Goal: Task Accomplishment & Management: Manage account settings

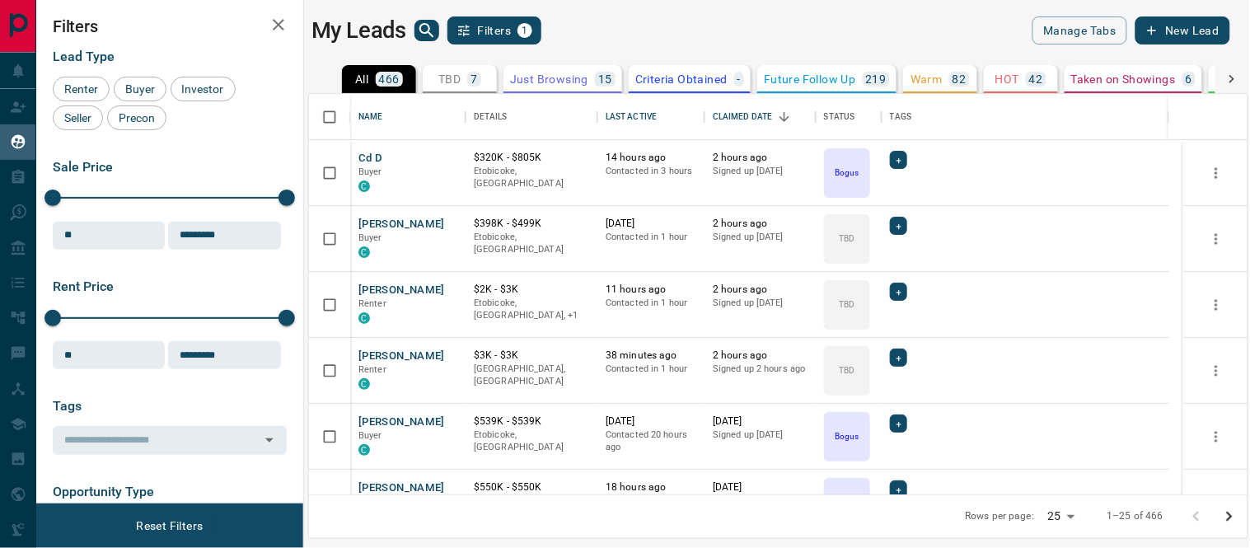
scroll to position [386, 924]
click at [409, 221] on button "[PERSON_NAME]" at bounding box center [401, 225] width 87 height 16
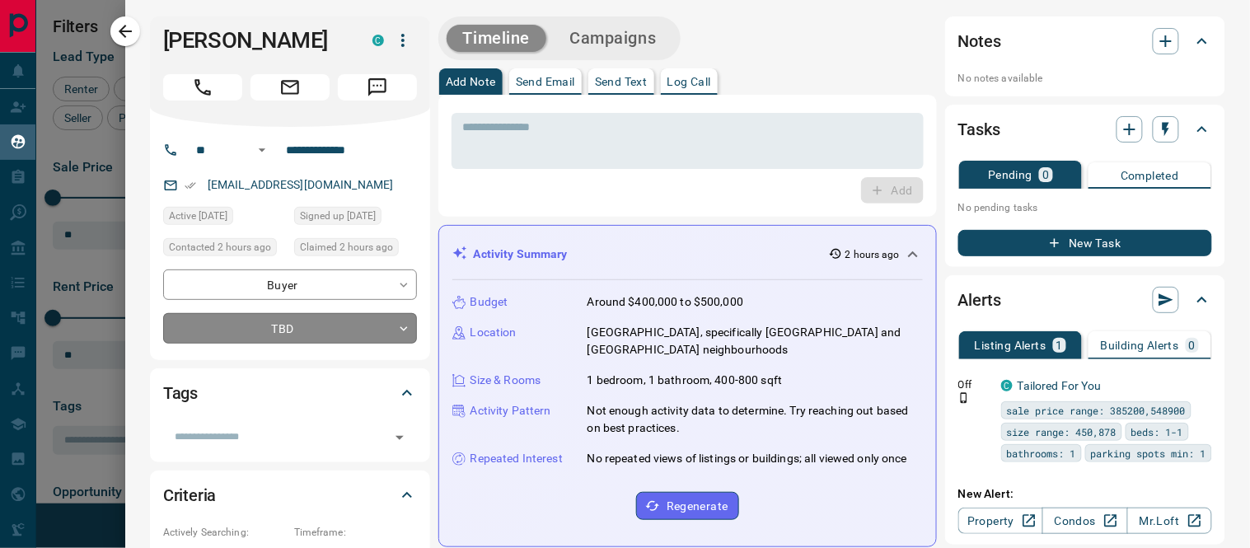
click at [404, 332] on body "Lead Transfers Claim Leads My Leads Tasks Opportunities Deals Campaigns Automat…" at bounding box center [625, 263] width 1250 height 527
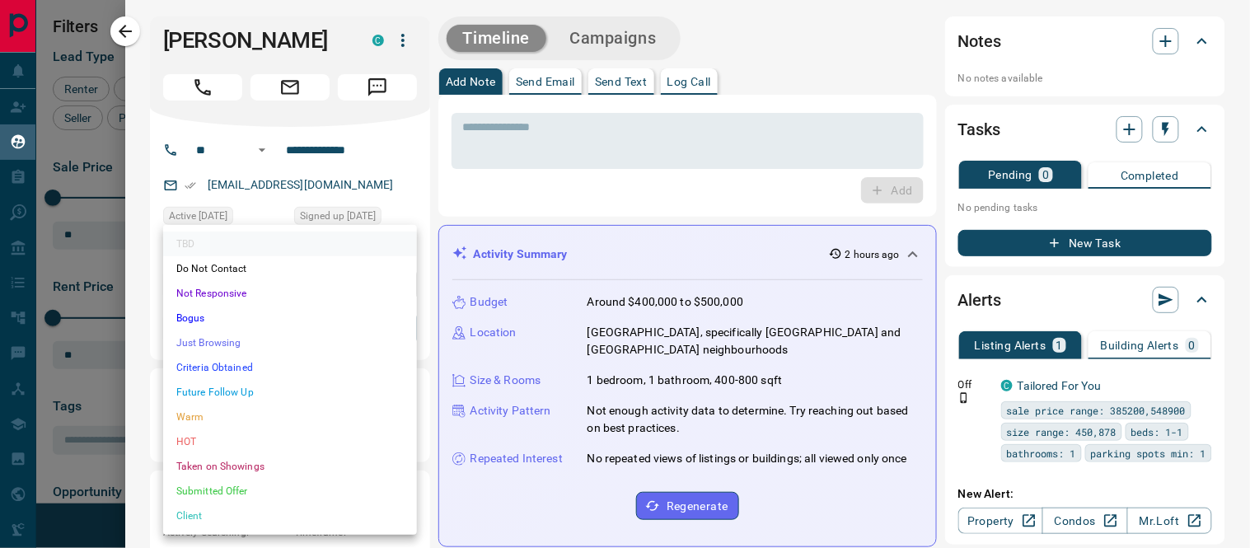
click at [531, 204] on div at bounding box center [625, 274] width 1250 height 548
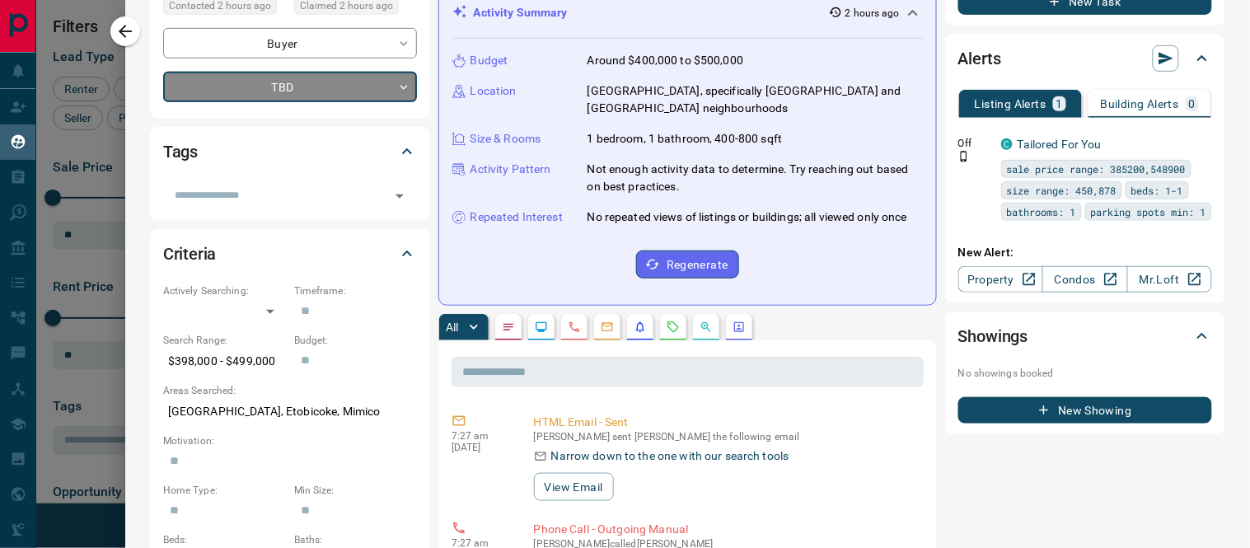
scroll to position [0, 0]
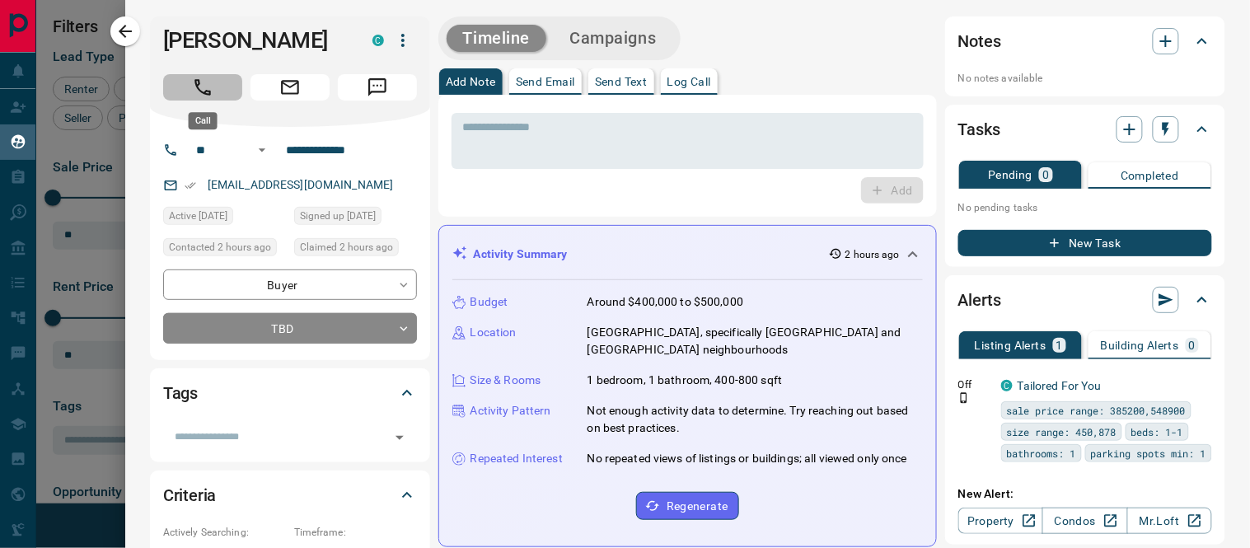
click at [211, 86] on icon "Call" at bounding box center [202, 87] width 21 height 21
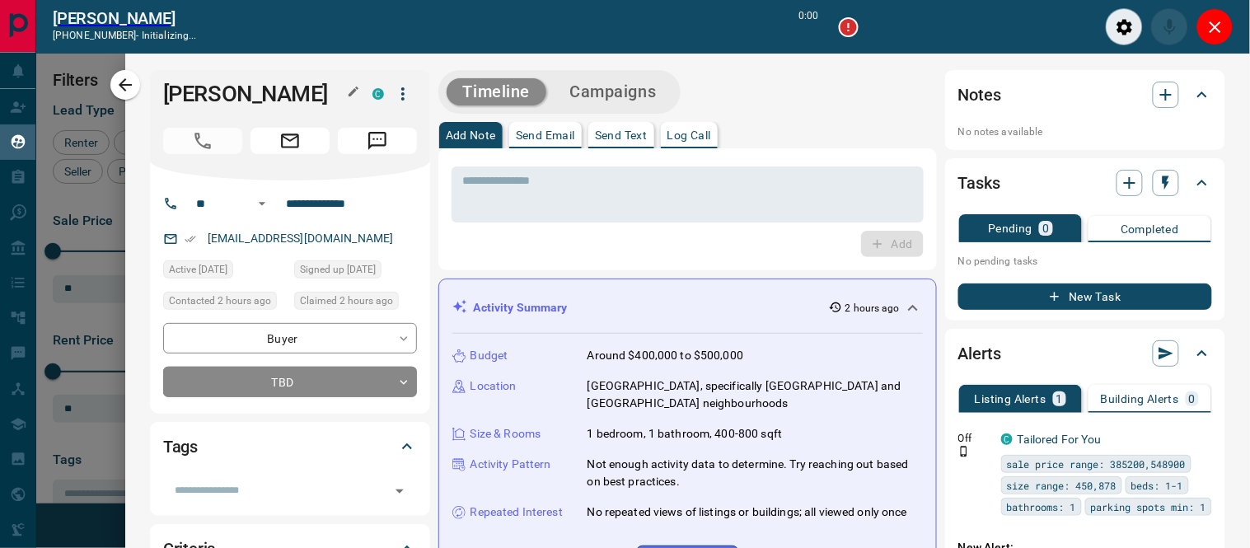
scroll to position [14, 14]
type input "*******"
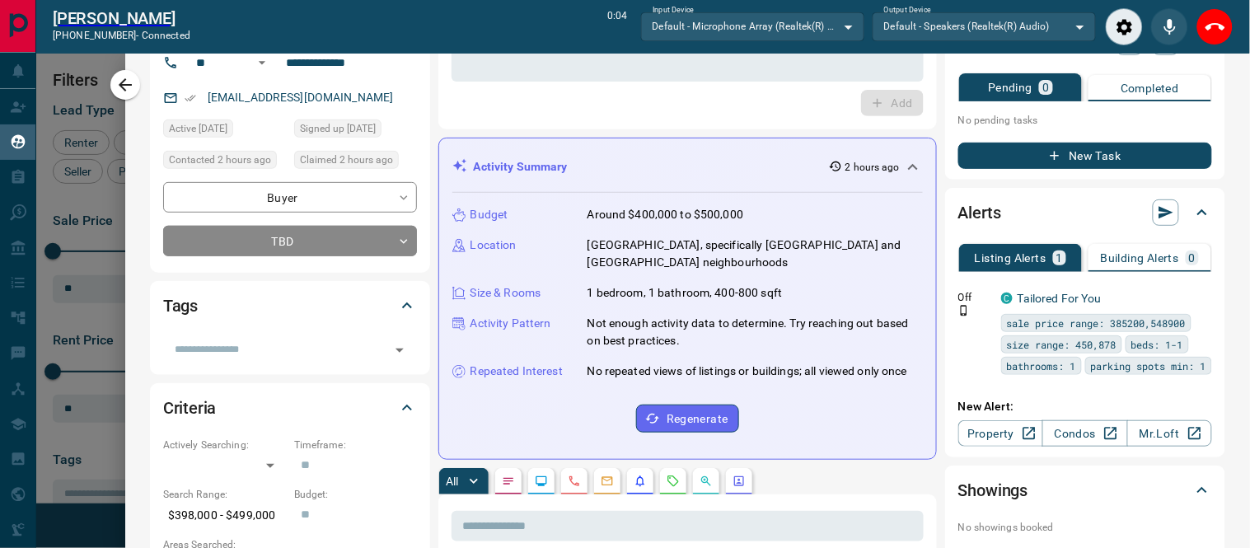
scroll to position [0, 0]
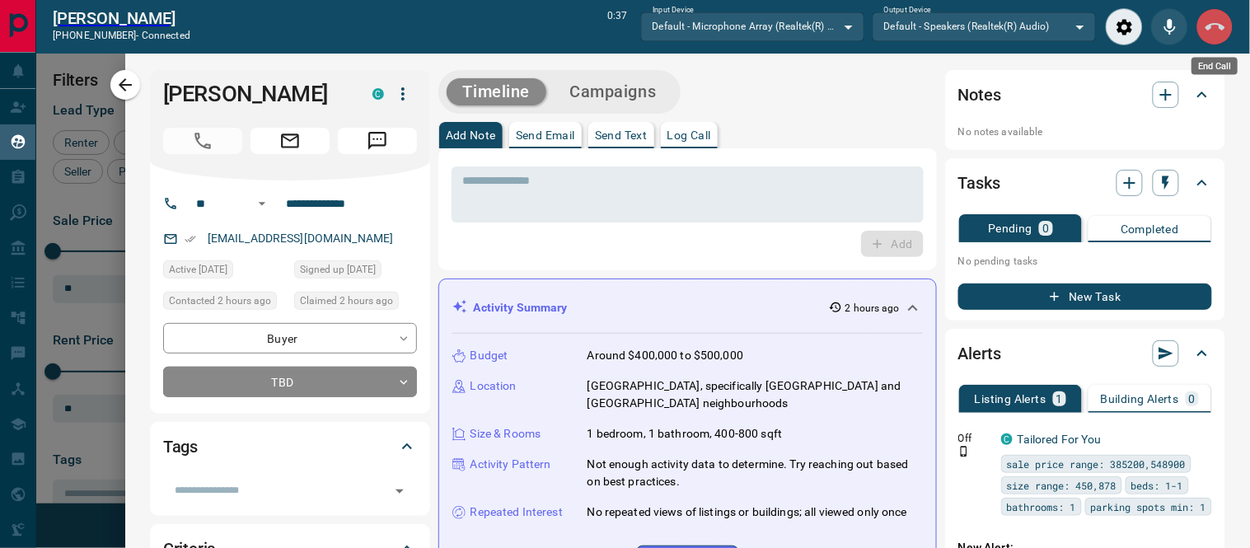
click at [1212, 21] on icon "End Call" at bounding box center [1215, 27] width 20 height 20
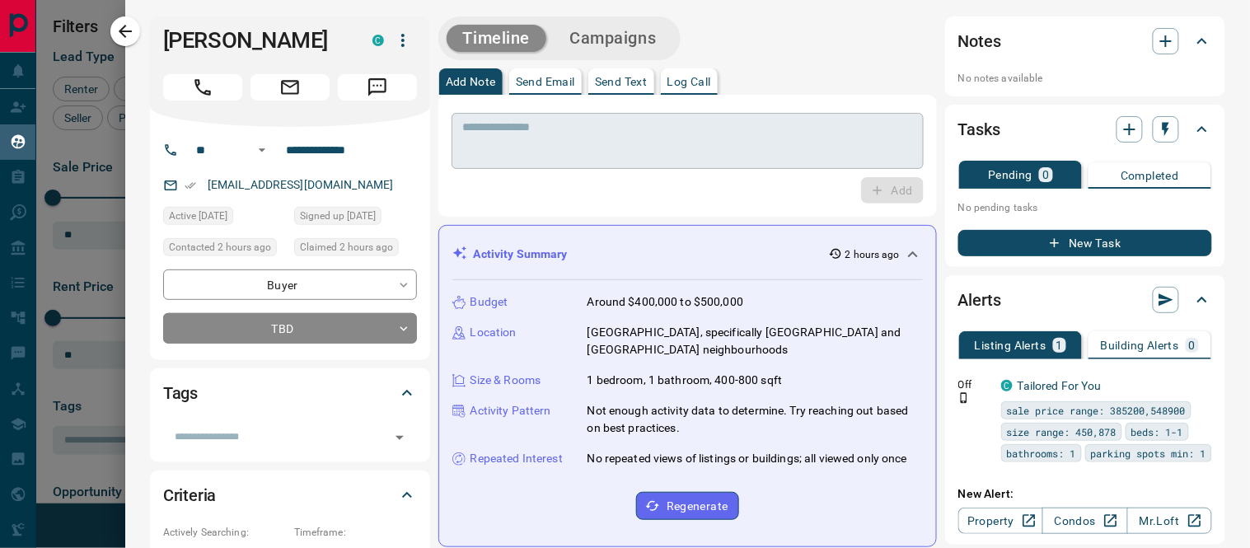
scroll to position [386, 924]
click at [698, 87] on p "Log Call" at bounding box center [689, 82] width 44 height 12
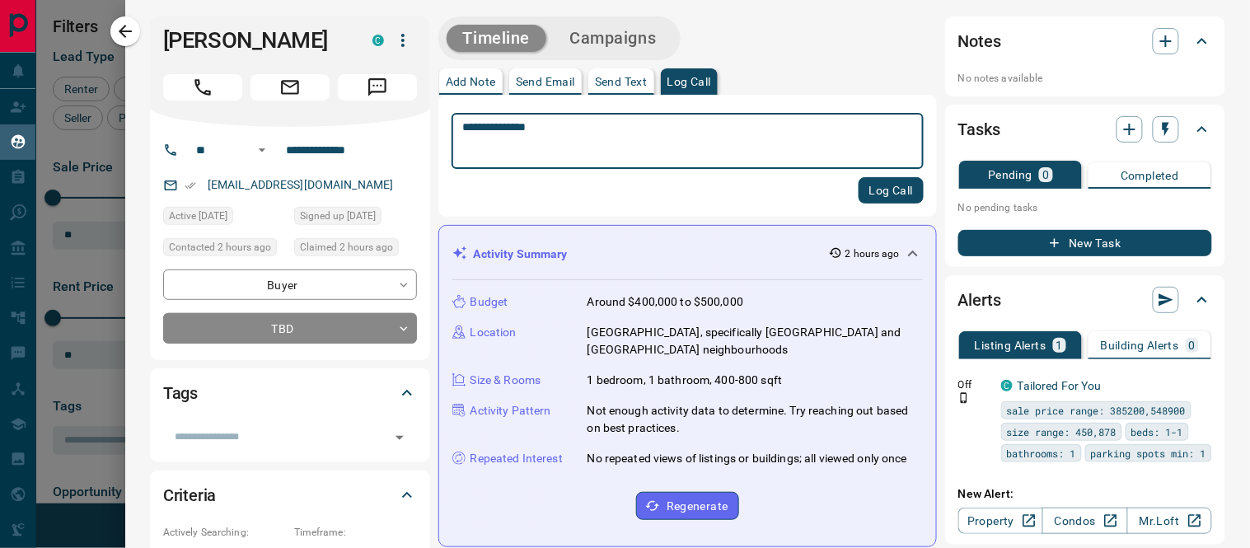
type textarea "**********"
click at [868, 188] on button "Log Call" at bounding box center [891, 190] width 65 height 26
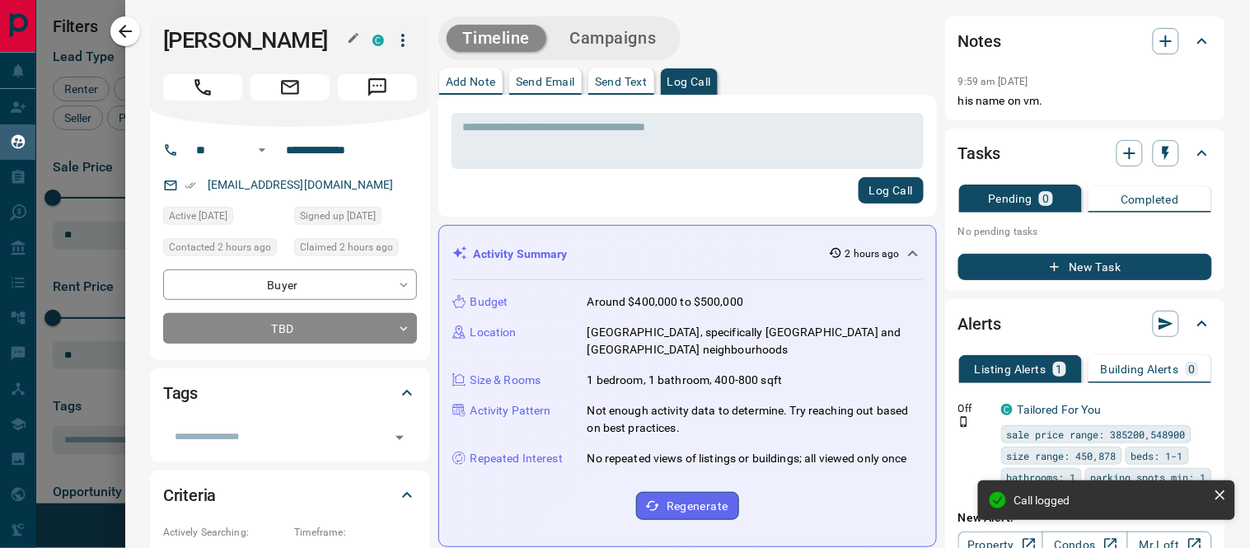
drag, startPoint x: 232, startPoint y: 36, endPoint x: 165, endPoint y: 44, distance: 68.0
click at [165, 44] on h1 "[PERSON_NAME]" at bounding box center [255, 40] width 185 height 26
drag, startPoint x: 166, startPoint y: 38, endPoint x: 315, endPoint y: 44, distance: 149.2
click at [315, 44] on h1 "[PERSON_NAME]" at bounding box center [255, 40] width 185 height 26
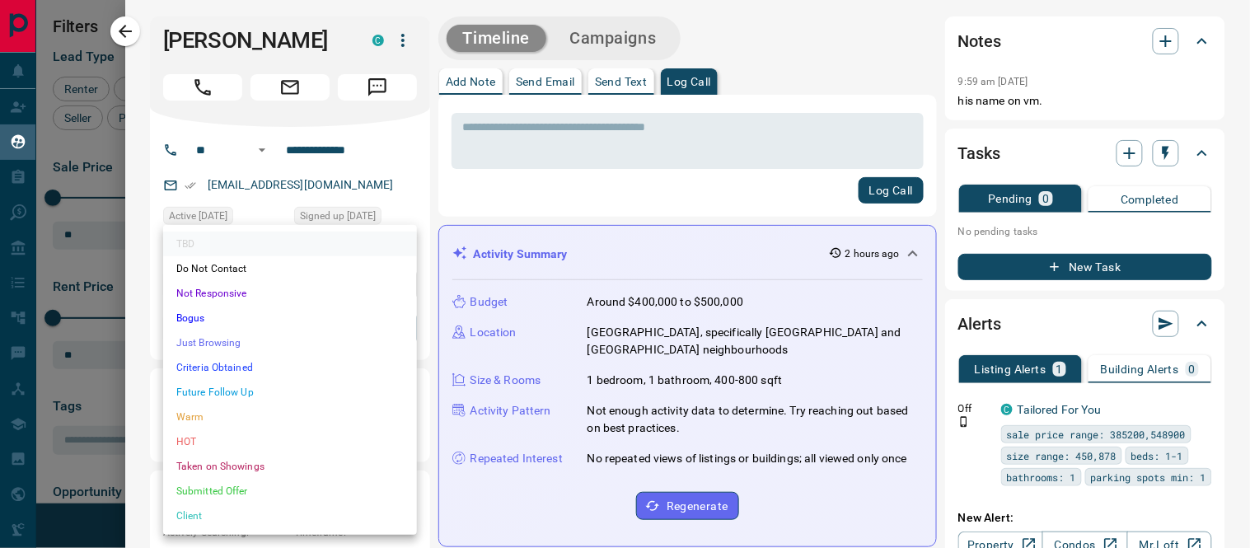
click at [404, 327] on body "Lead Transfers Claim Leads My Leads Tasks Opportunities Deals Campaigns Automat…" at bounding box center [625, 263] width 1250 height 527
click at [214, 414] on li "Warm" at bounding box center [290, 417] width 254 height 25
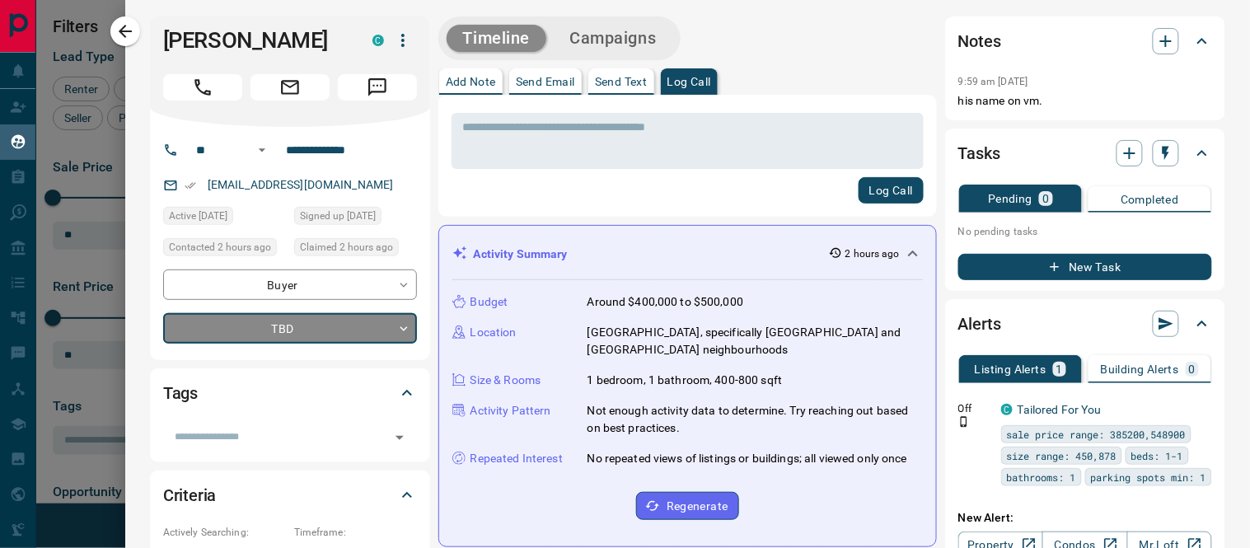
type input "*"
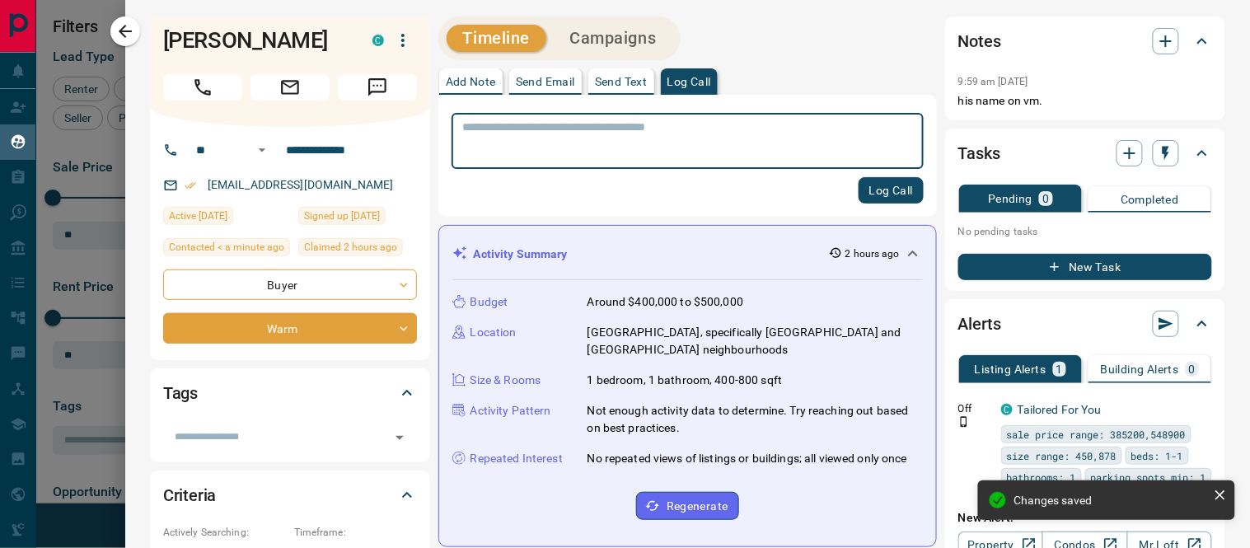
click at [538, 134] on textarea at bounding box center [681, 141] width 436 height 42
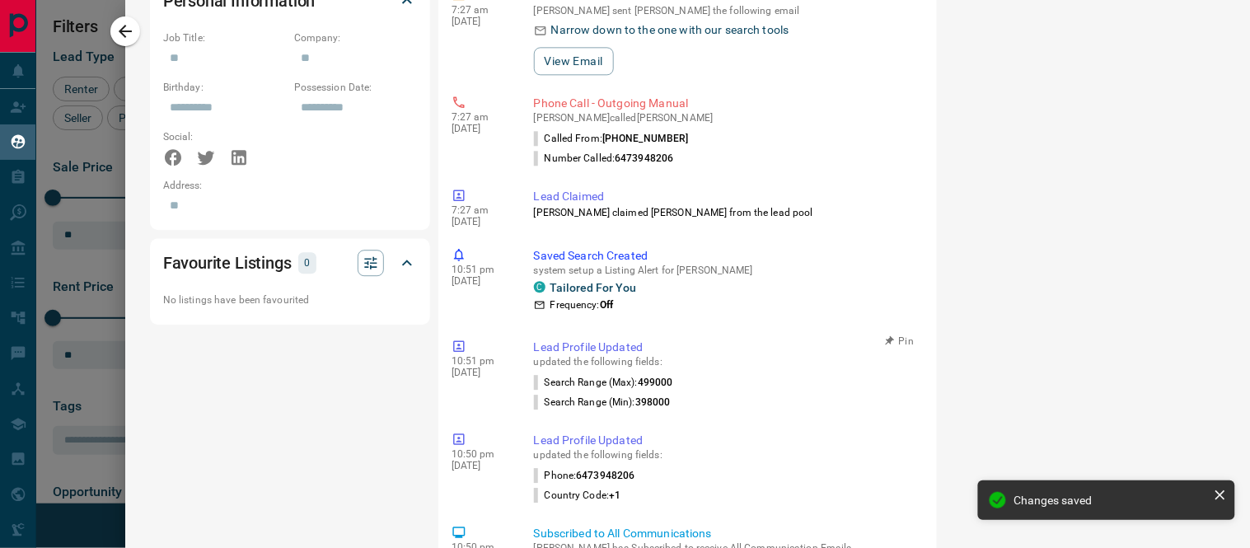
scroll to position [1373, 0]
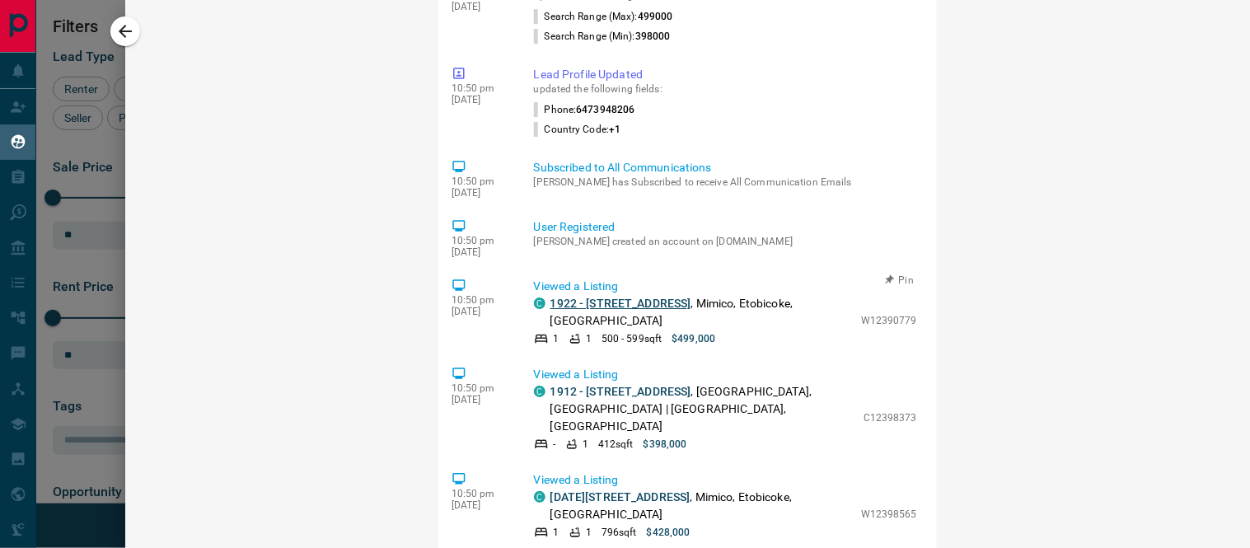
click at [621, 310] on link "1922 - [STREET_ADDRESS]" at bounding box center [620, 303] width 141 height 13
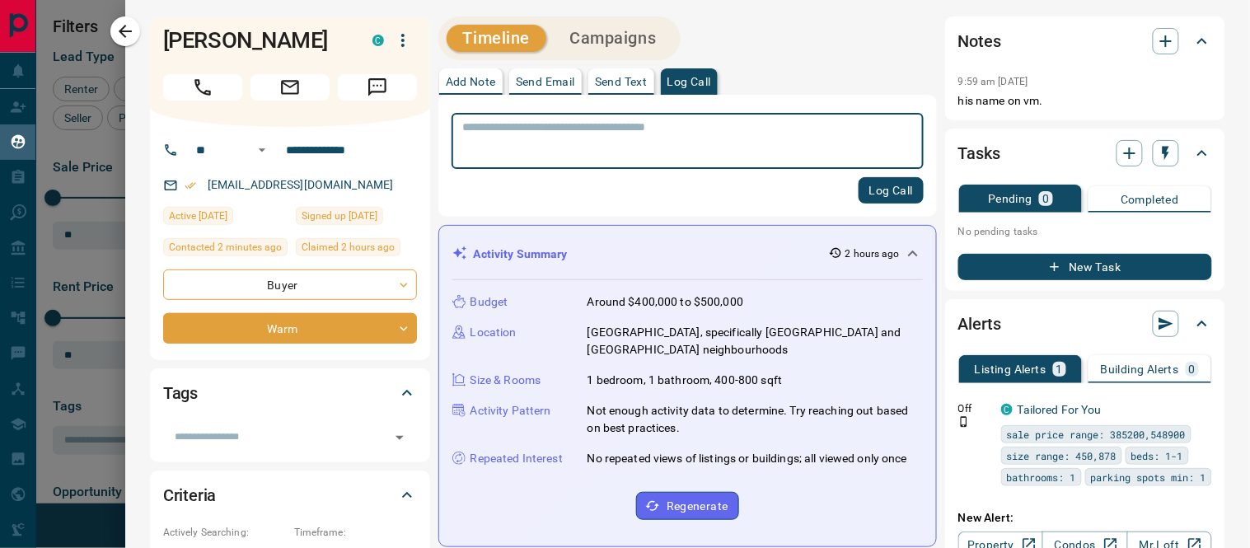
scroll to position [183, 0]
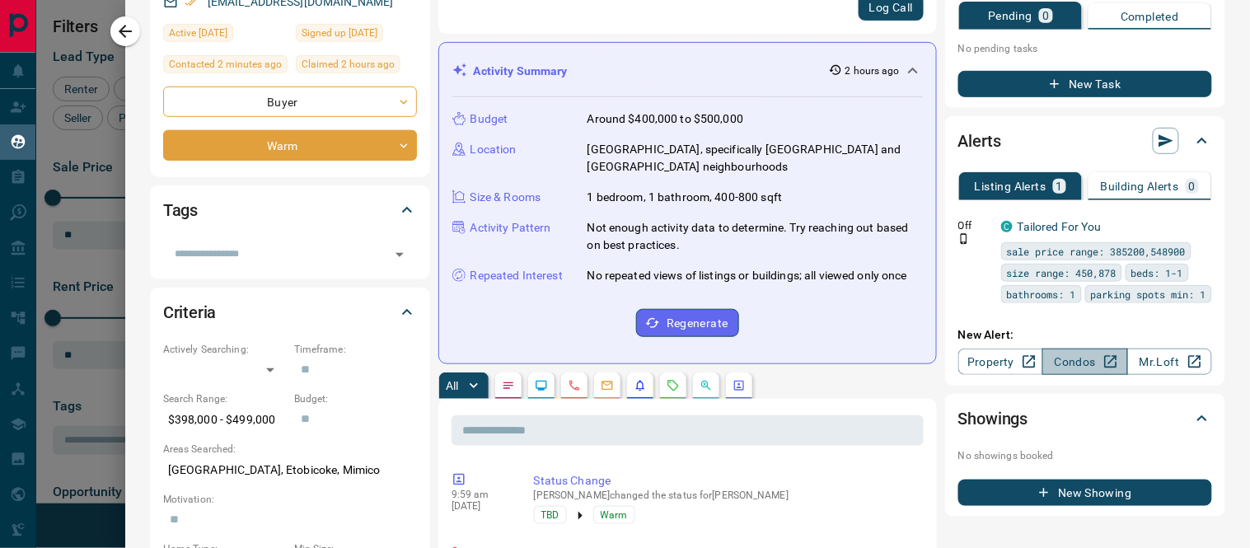
click at [1065, 358] on link "Condos" at bounding box center [1084, 362] width 85 height 26
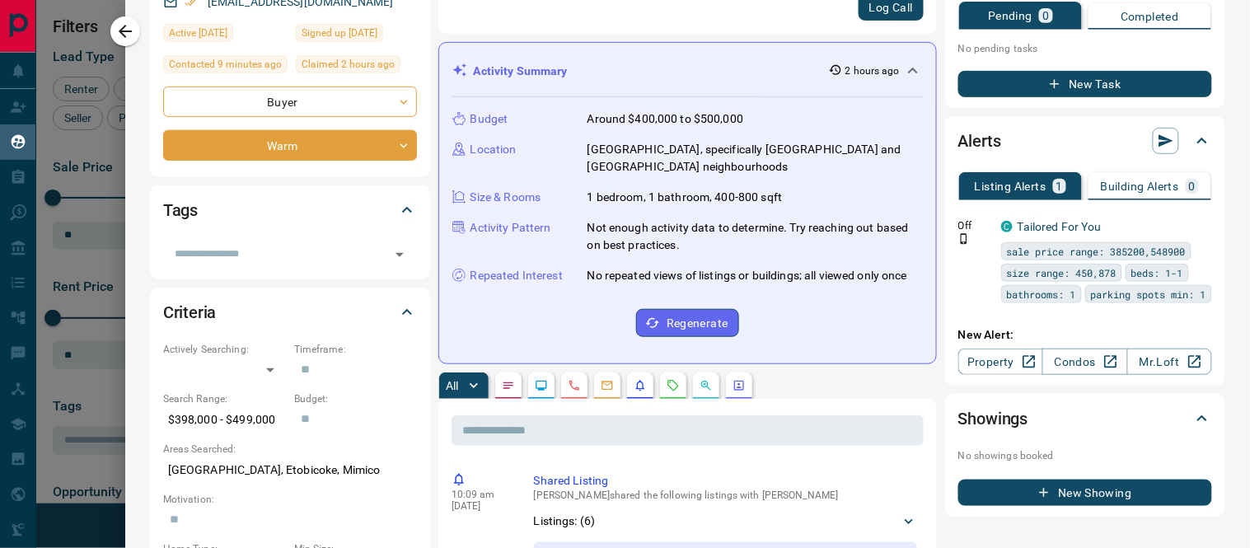
scroll to position [0, 0]
